Goal: Information Seeking & Learning: Learn about a topic

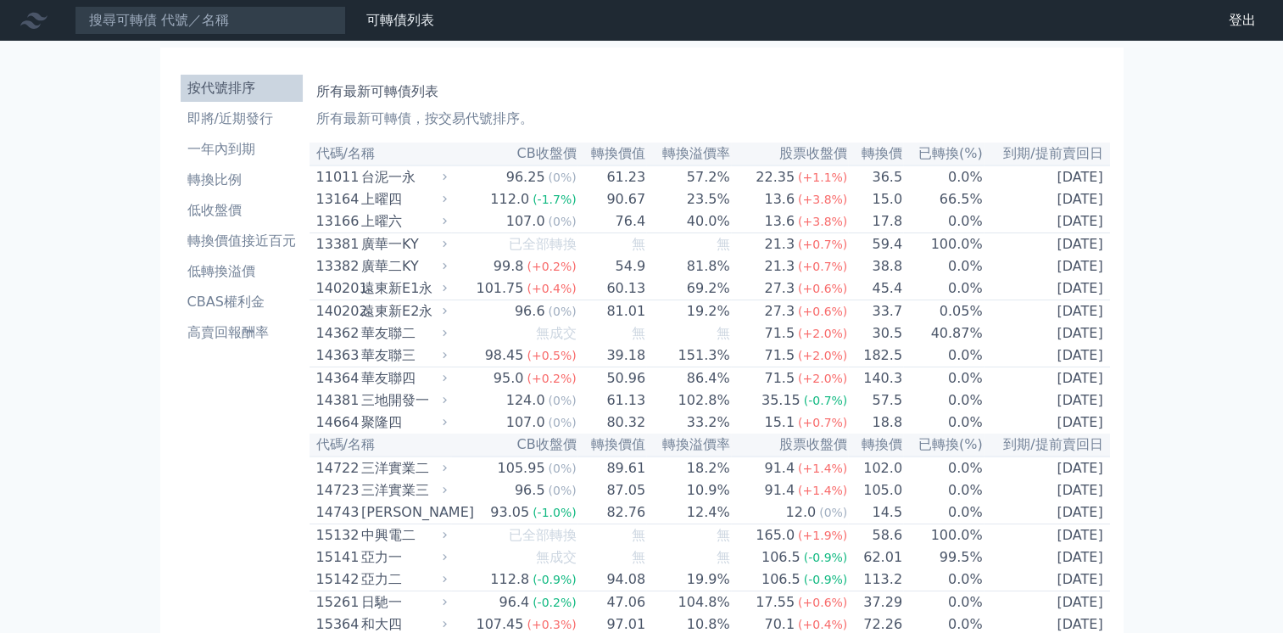
click at [668, 407] on td "102.8%" at bounding box center [688, 400] width 84 height 22
click at [641, 390] on td "50.96" at bounding box center [612, 378] width 70 height 23
click at [382, 388] on div "華友聯四" at bounding box center [402, 378] width 82 height 20
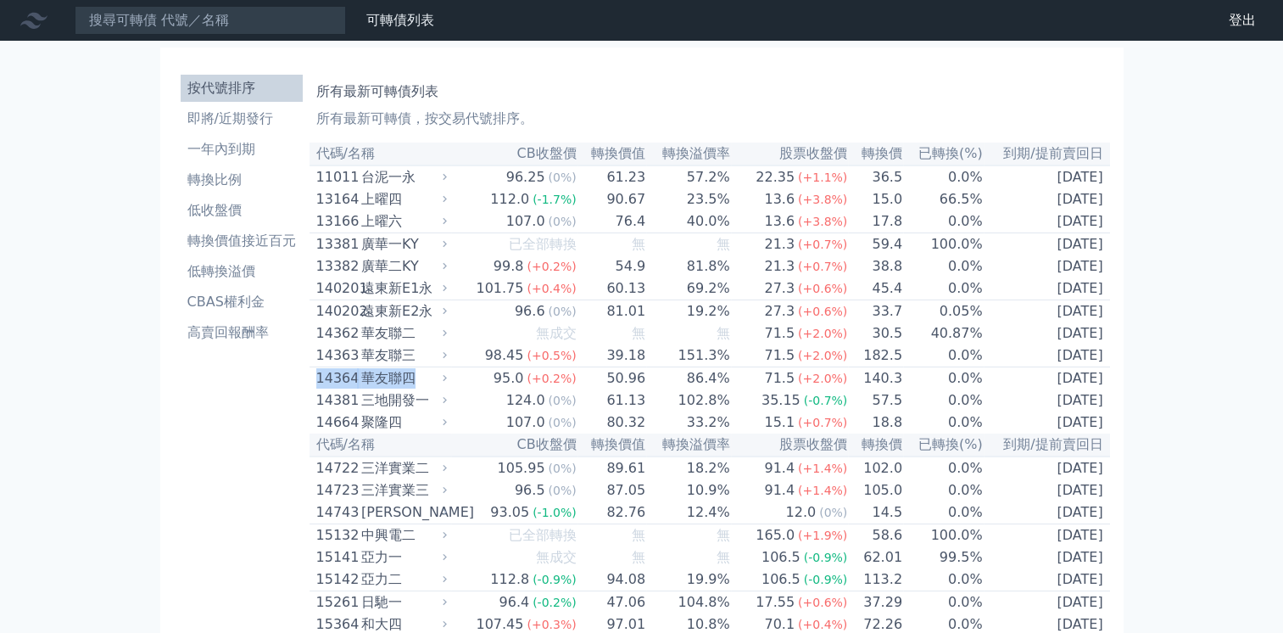
click at [382, 388] on div "華友聯四" at bounding box center [402, 378] width 82 height 20
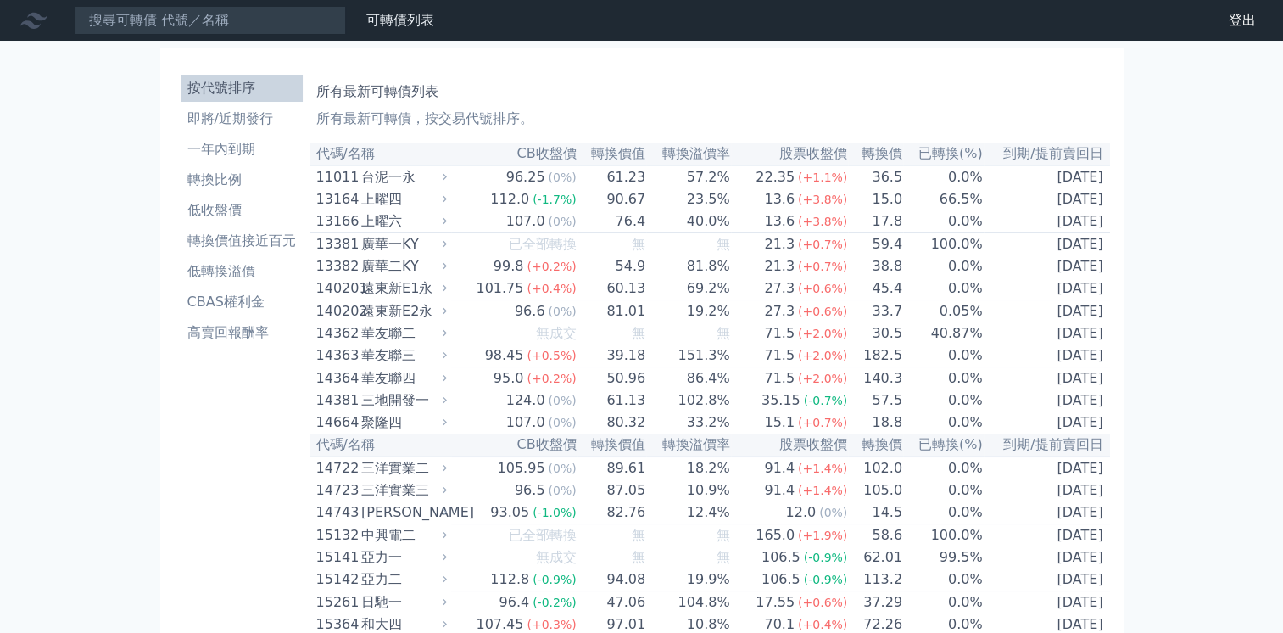
click at [366, 254] on div "廣華一KY" at bounding box center [402, 244] width 82 height 20
click at [1248, 19] on link "登出" at bounding box center [1242, 20] width 54 height 27
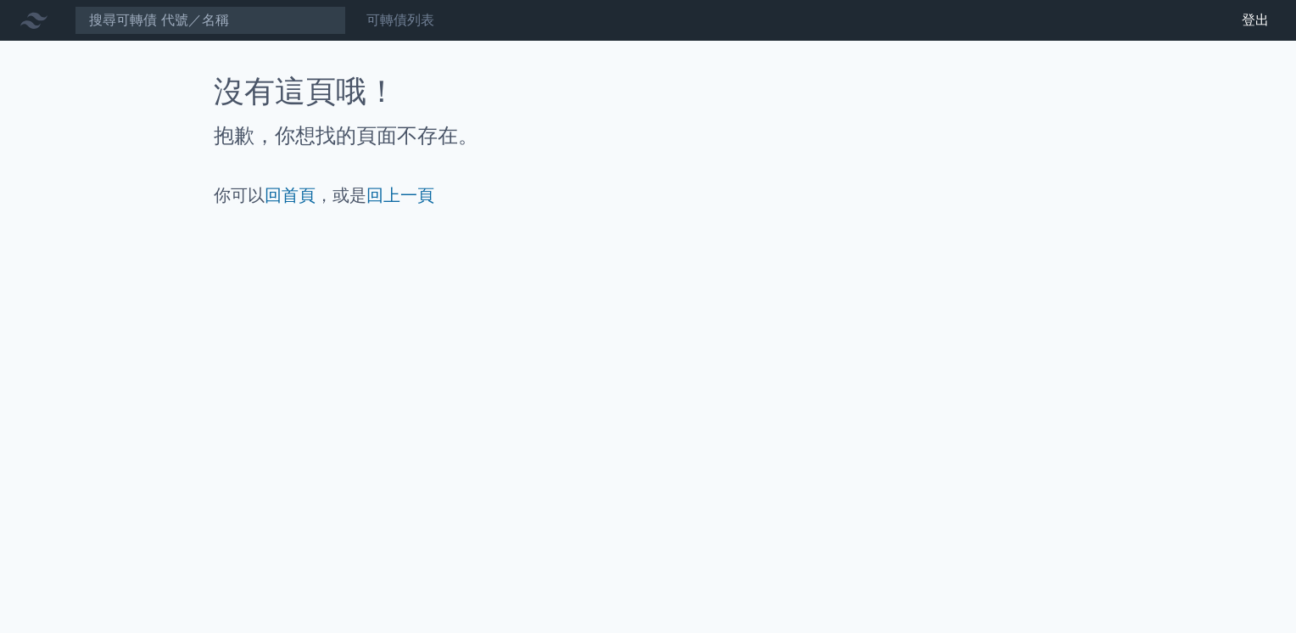
click at [415, 25] on link "可轉債列表" at bounding box center [400, 20] width 68 height 16
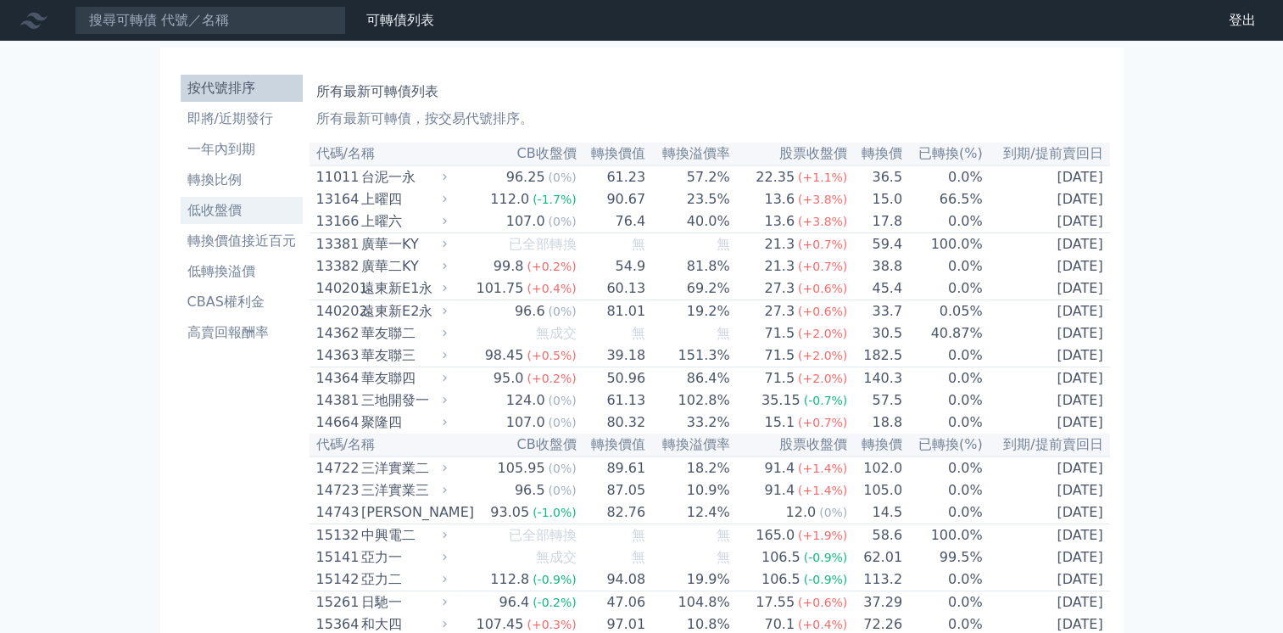
click at [237, 214] on li "低收盤價" at bounding box center [242, 210] width 122 height 20
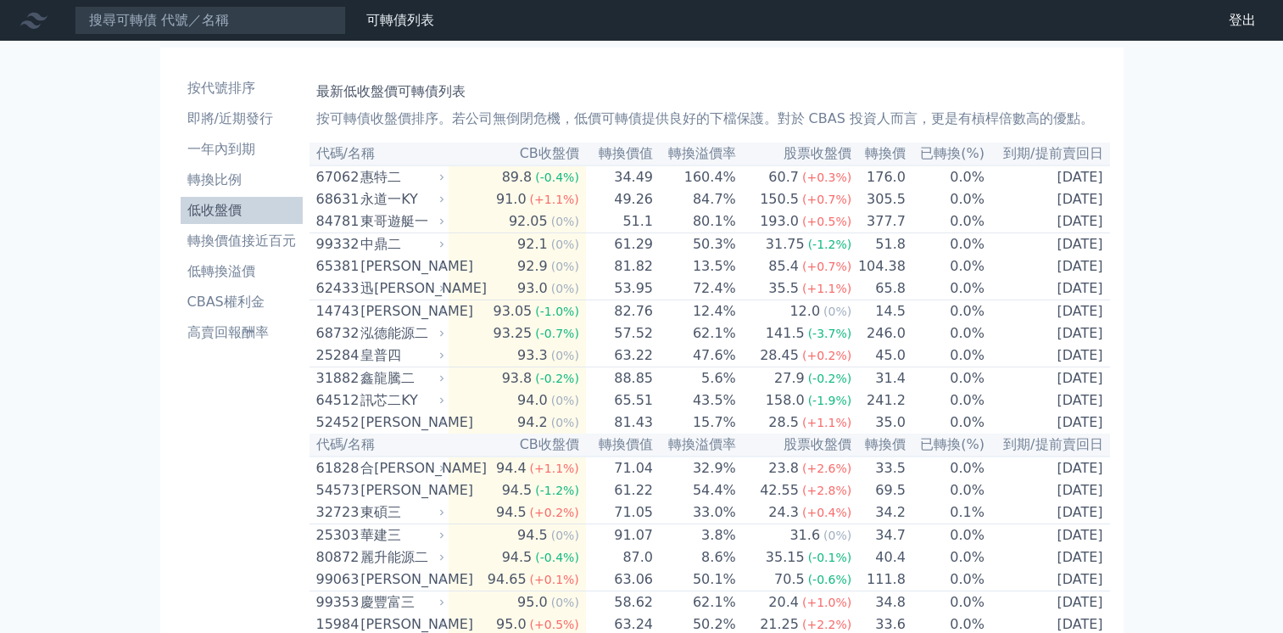
click at [348, 203] on div "68631" at bounding box center [336, 199] width 41 height 20
click at [382, 199] on div "永道一KY" at bounding box center [400, 199] width 81 height 20
click at [424, 20] on link "可轉債列表" at bounding box center [400, 20] width 68 height 16
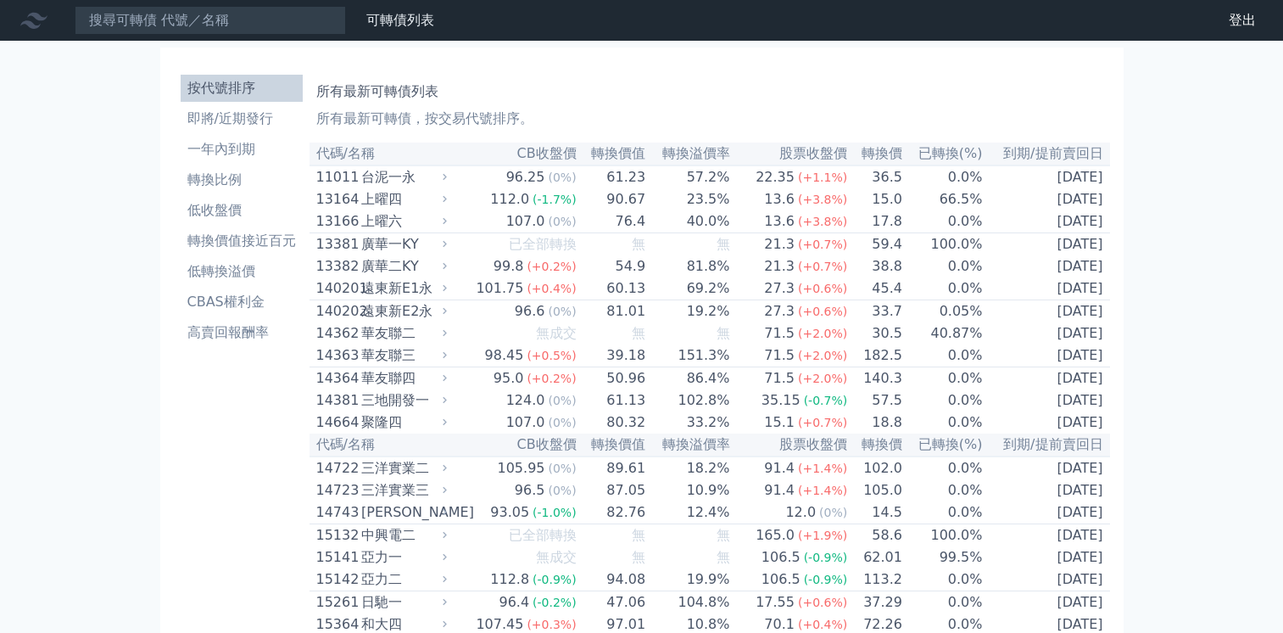
click at [414, 296] on div "遠東新E1永" at bounding box center [402, 288] width 82 height 20
click at [375, 290] on div "遠東新E1永" at bounding box center [402, 288] width 82 height 20
click at [376, 181] on div "台泥一永" at bounding box center [402, 177] width 82 height 20
click at [1241, 22] on link "登出" at bounding box center [1242, 20] width 54 height 27
click at [366, 253] on div "廣華一KY" at bounding box center [402, 244] width 82 height 20
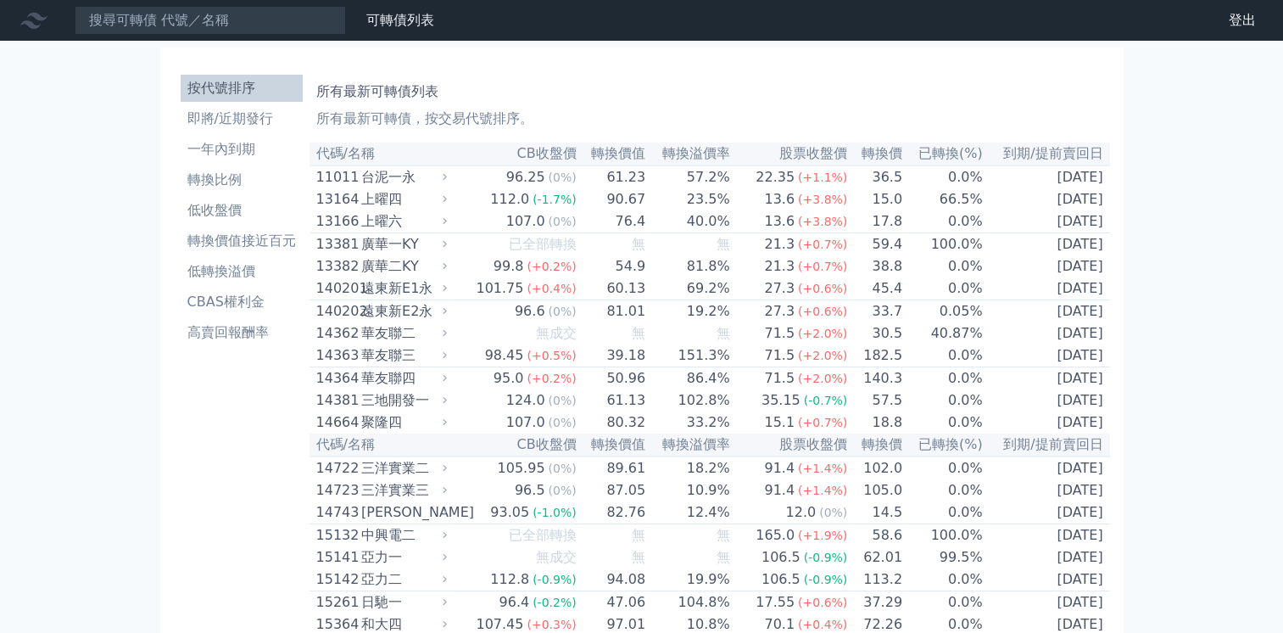
click at [366, 253] on div "廣華一KY" at bounding box center [402, 244] width 82 height 20
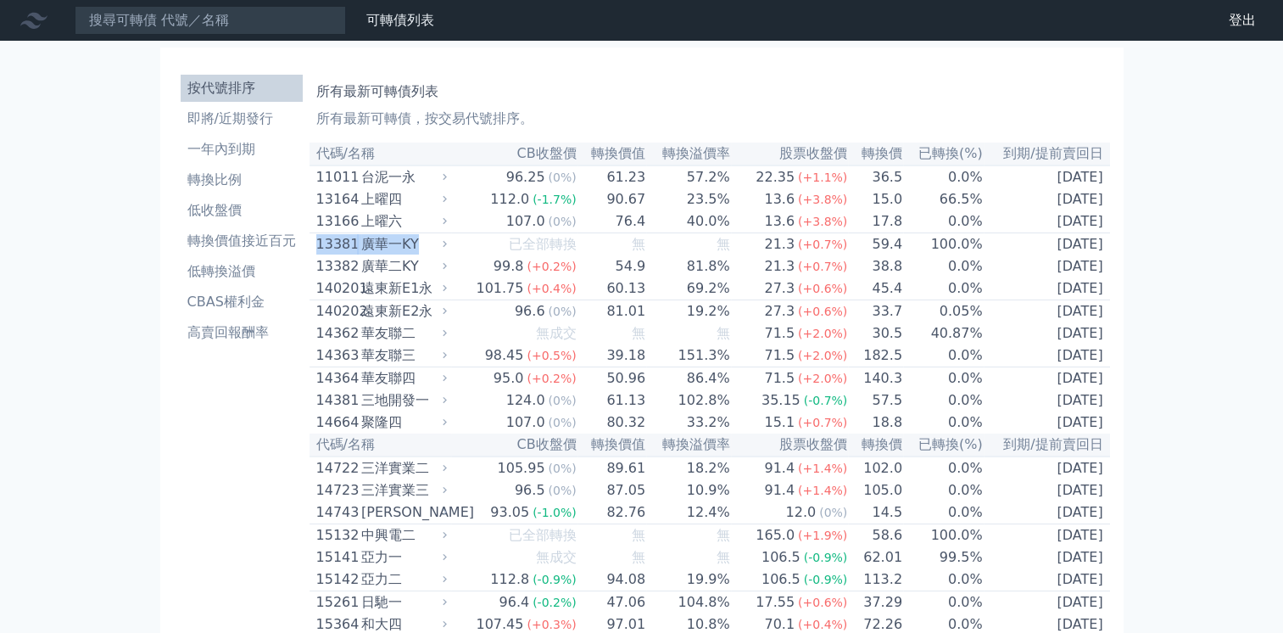
click at [366, 253] on div "廣華一KY" at bounding box center [402, 244] width 82 height 20
drag, startPoint x: 366, startPoint y: 253, endPoint x: 1227, endPoint y: 221, distance: 861.2
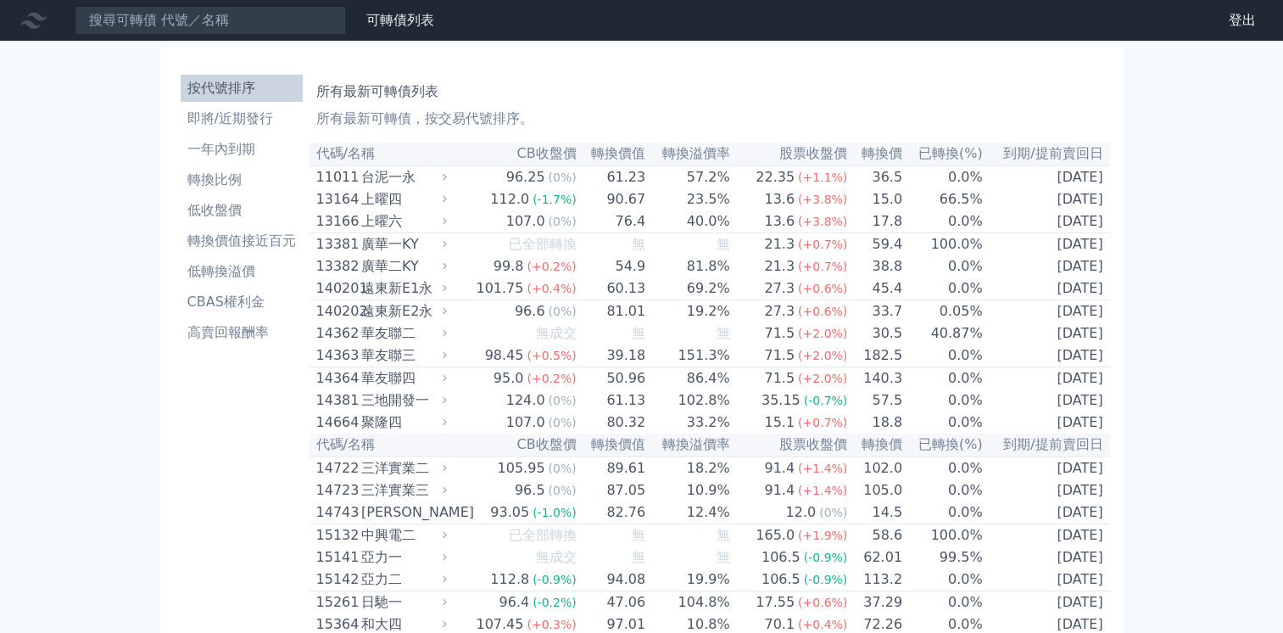
click at [1251, 20] on link "登出" at bounding box center [1242, 20] width 54 height 27
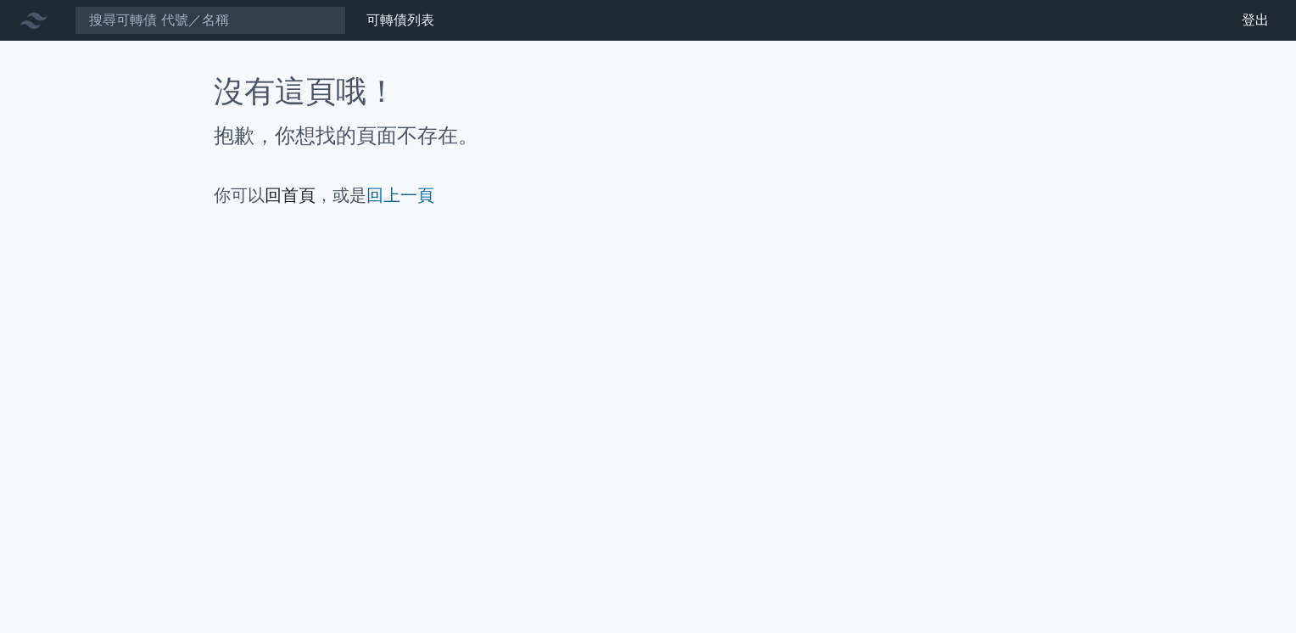
click at [271, 194] on link "回首頁" at bounding box center [290, 195] width 51 height 20
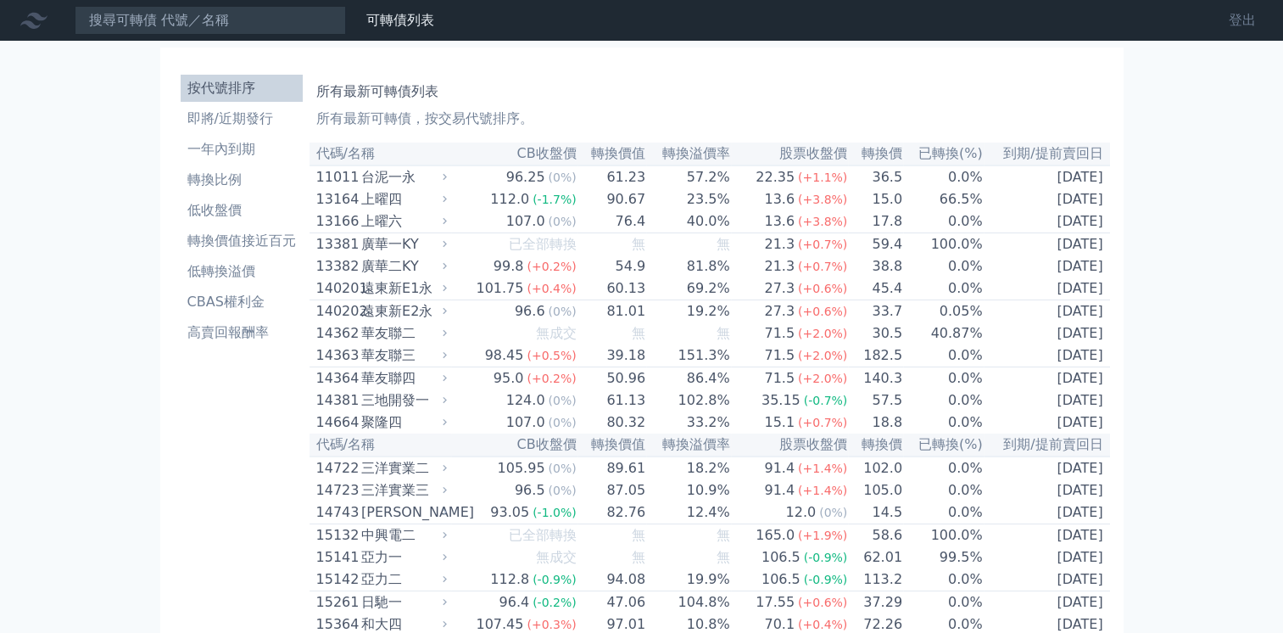
click at [1243, 21] on link "登出" at bounding box center [1242, 20] width 54 height 27
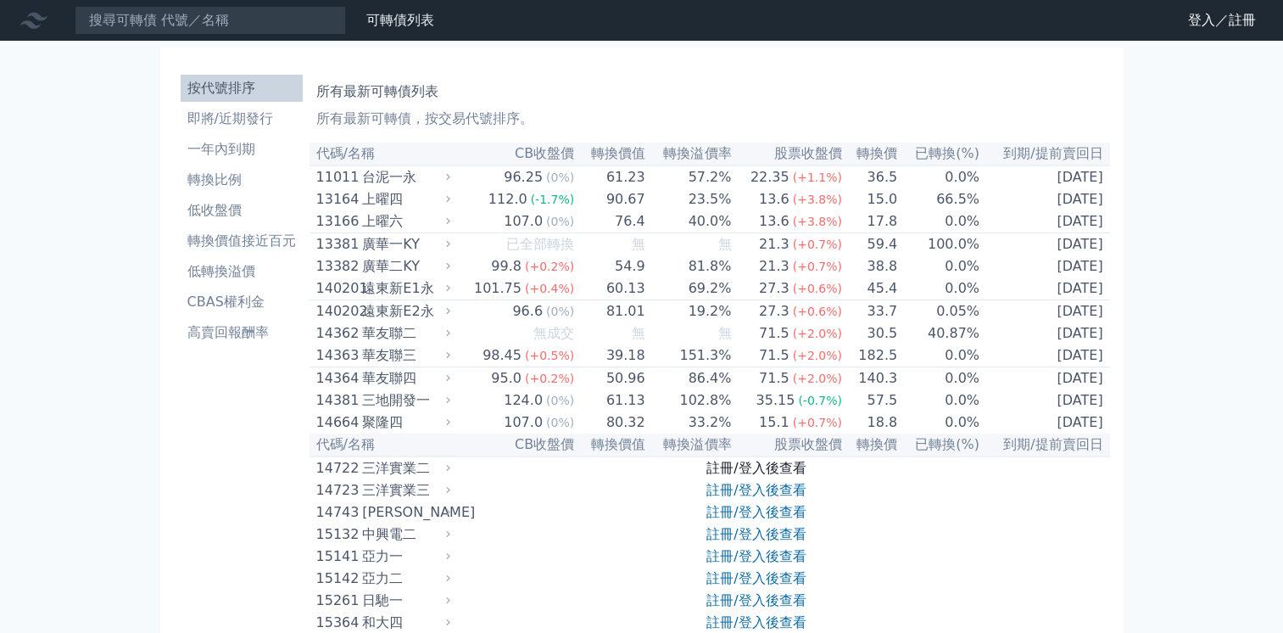
click at [777, 476] on link "註冊/登入後查看" at bounding box center [755, 468] width 99 height 16
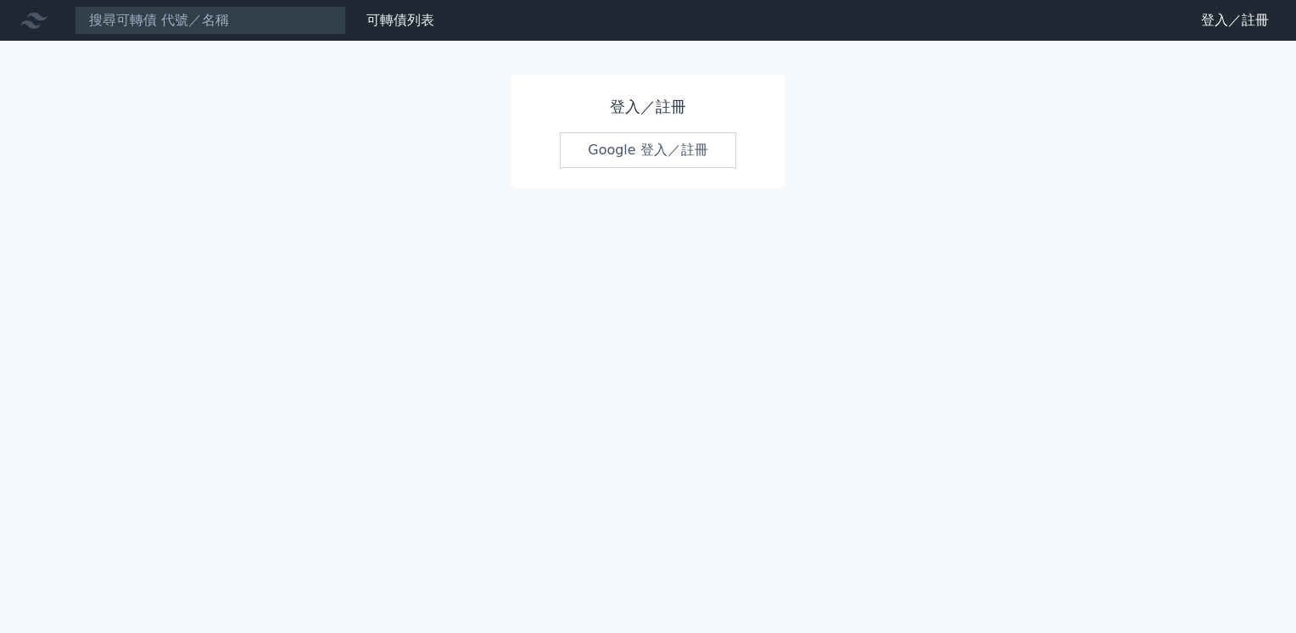
click at [663, 152] on link "Google 登入／註冊" at bounding box center [648, 150] width 176 height 36
